Goal: Task Accomplishment & Management: Use online tool/utility

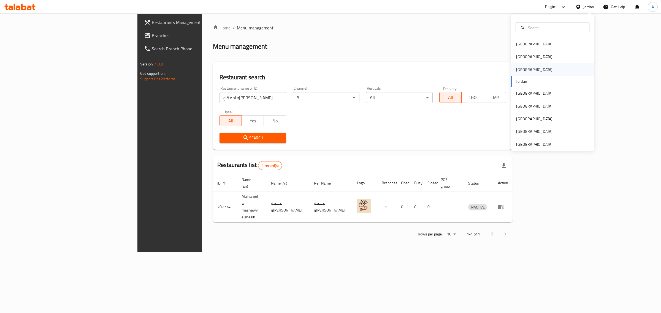
click at [520, 69] on div "[GEOGRAPHIC_DATA]" at bounding box center [534, 69] width 45 height 13
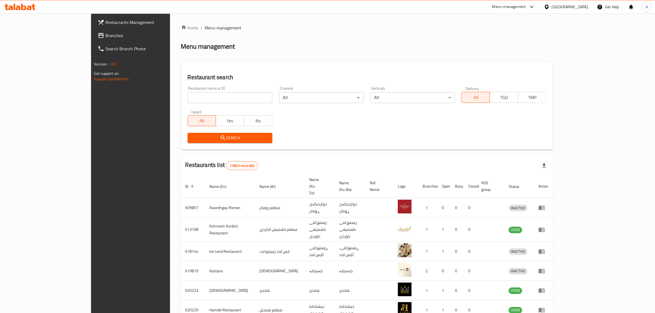
click at [204, 94] on input "search" at bounding box center [230, 97] width 85 height 11
paste input "MI9 Dream"
type input "MI9 Dream"
click button "Search" at bounding box center [230, 138] width 85 height 10
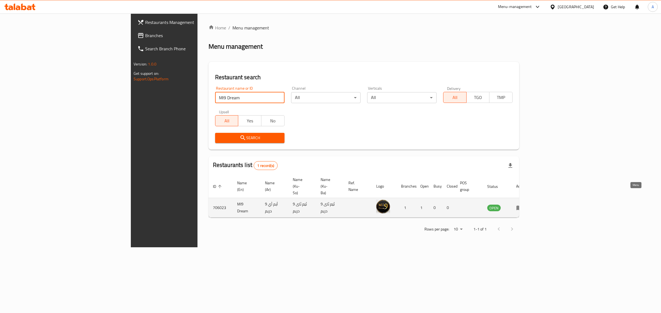
drag, startPoint x: 635, startPoint y: 197, endPoint x: 635, endPoint y: 193, distance: 4.7
click at [233, 198] on td "MI9 Dream" at bounding box center [247, 208] width 28 height 20
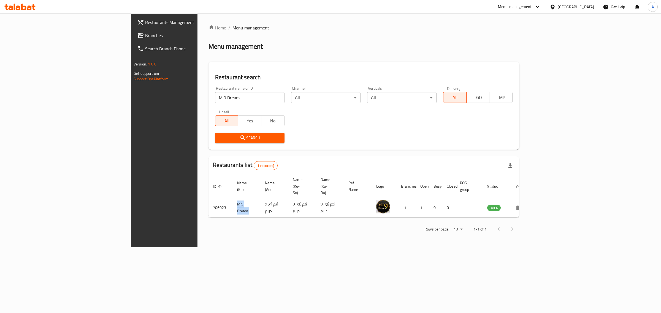
copy td "MI9 Dream"
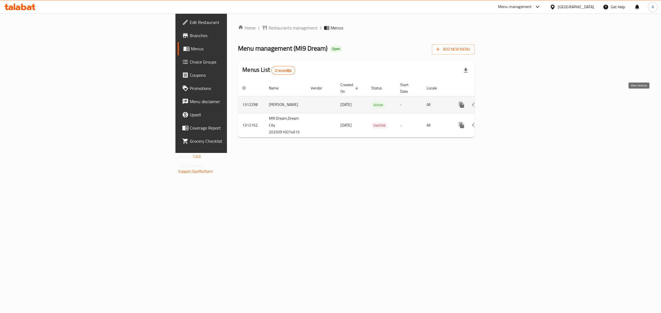
click at [504, 102] on icon "enhanced table" at bounding box center [501, 105] width 7 height 7
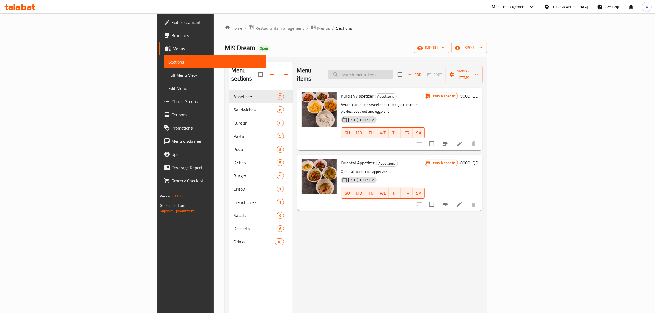
click at [393, 70] on input "search" at bounding box center [360, 75] width 65 height 10
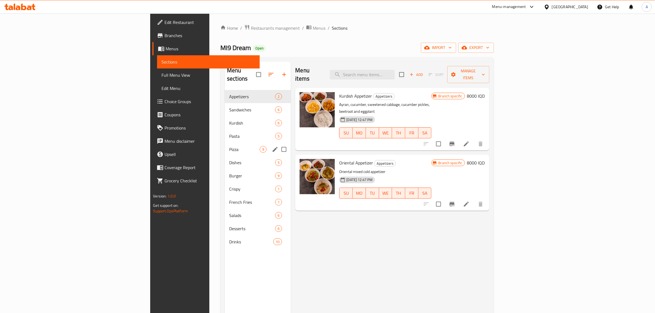
click at [225, 146] on div "Pizza 9" at bounding box center [258, 149] width 66 height 13
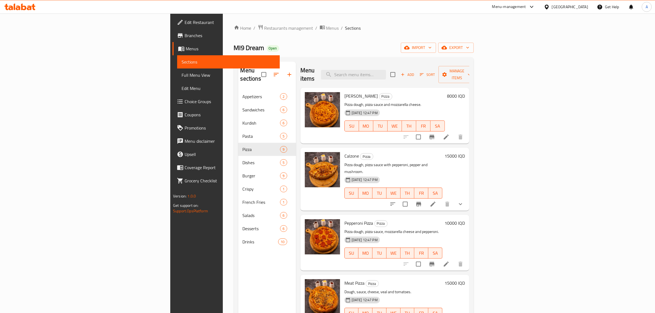
click at [425, 101] on p "Pizza dough, pizza sauce and mozzarella cheese." at bounding box center [395, 104] width 100 height 7
click at [447, 76] on div "Menu items Add Sort Manage items" at bounding box center [385, 75] width 169 height 26
click at [386, 70] on input "search" at bounding box center [353, 75] width 65 height 10
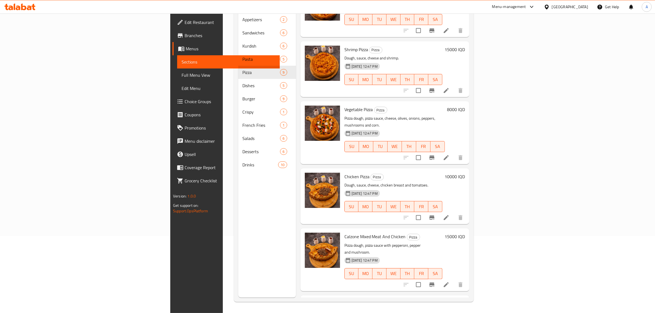
scroll to position [207, 0]
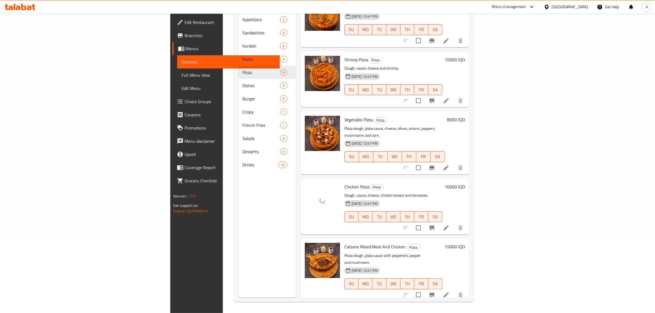
click at [345, 183] on span "Chicken Pizza" at bounding box center [357, 187] width 25 height 8
copy h6 "Chicken Pizza"
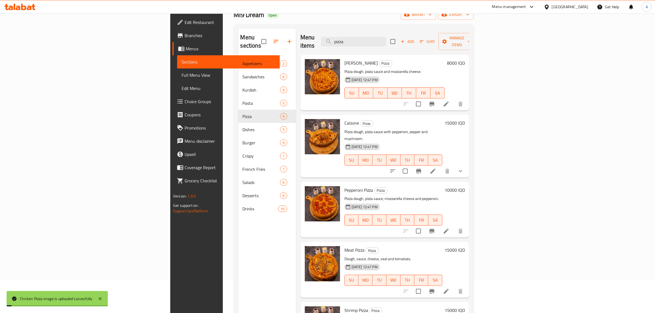
scroll to position [0, 0]
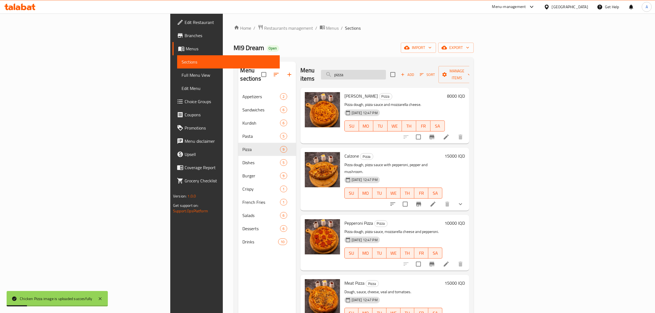
click at [386, 70] on input "pizza" at bounding box center [353, 75] width 65 height 10
paste input "Chicken Pizza"
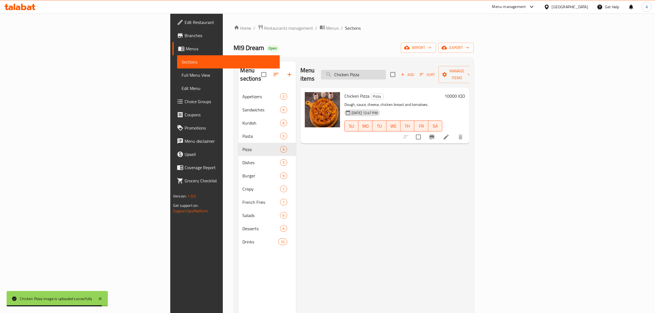
type input "Chicken Pizza"
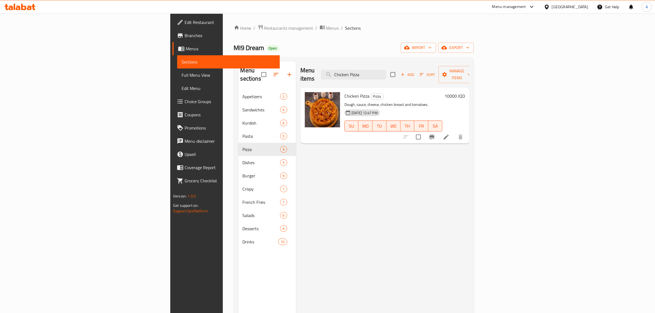
drag, startPoint x: 450, startPoint y: 249, endPoint x: 442, endPoint y: 244, distance: 9.9
click at [450, 249] on div "Menu items Chicken Pizza Add Sort Manage items Chicken Pizza Pizza Dough, sauce…" at bounding box center [382, 218] width 173 height 313
click at [326, 277] on div "Menu items Chicken Pizza Add Sort Manage items Chicken Pizza Pizza Dough, sauce…" at bounding box center [382, 218] width 173 height 313
